Goal: Information Seeking & Learning: Learn about a topic

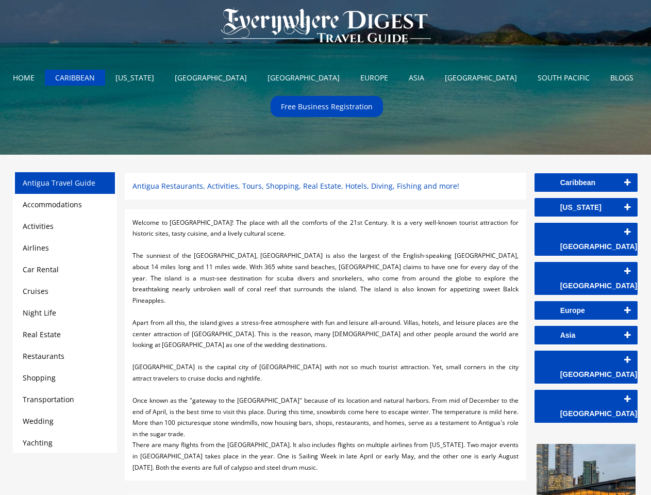
click at [325, 248] on div at bounding box center [326, 244] width 386 height 11
click at [326, 27] on img at bounding box center [326, 26] width 230 height 52
click at [586, 183] on link "Caribbean" at bounding box center [586, 182] width 103 height 19
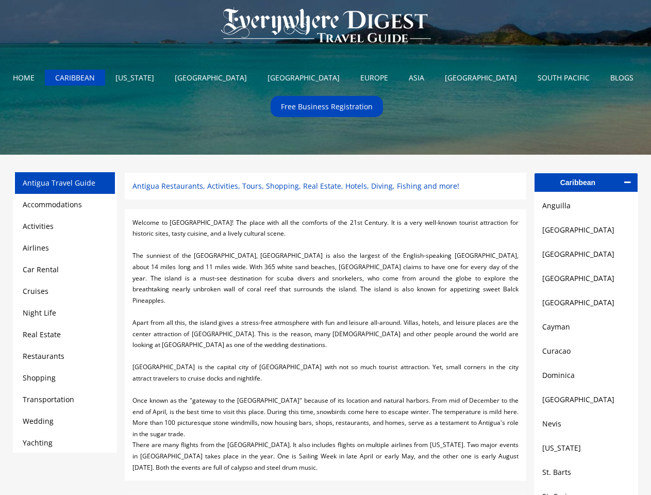
click at [586, 207] on link "Anguilla" at bounding box center [587, 206] width 88 height 12
click at [586, 232] on link "[GEOGRAPHIC_DATA]" at bounding box center [587, 230] width 88 height 12
click at [586, 257] on link "[GEOGRAPHIC_DATA]" at bounding box center [587, 254] width 88 height 12
click at [586, 282] on link "[GEOGRAPHIC_DATA]" at bounding box center [587, 278] width 88 height 12
click at [586, 306] on link "[GEOGRAPHIC_DATA]" at bounding box center [587, 303] width 88 height 12
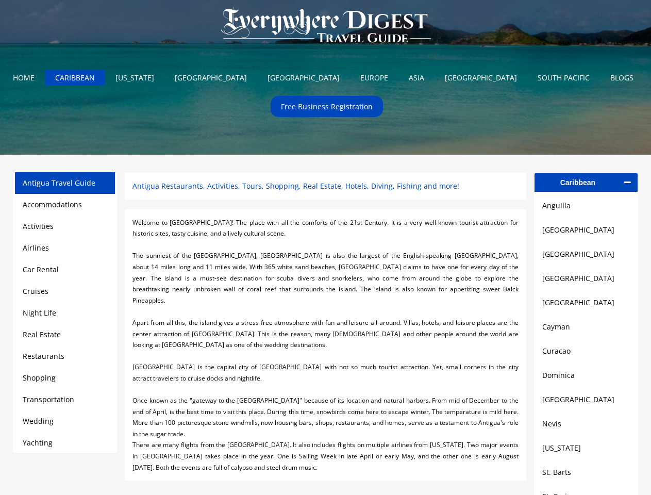
click at [586, 331] on link "Cayman" at bounding box center [587, 327] width 88 height 12
